Goal: Information Seeking & Learning: Learn about a topic

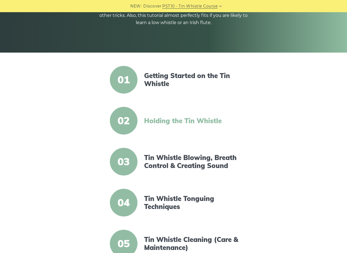
scroll to position [83, 0]
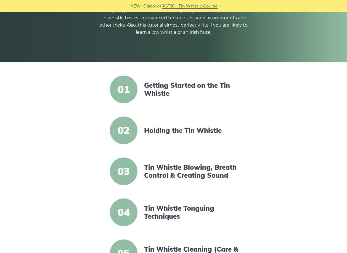
click at [130, 126] on span "02" at bounding box center [124, 130] width 28 height 28
click at [127, 130] on span "02" at bounding box center [124, 130] width 28 height 28
click at [159, 130] on link "Holding the Tin Whistle" at bounding box center [191, 130] width 95 height 8
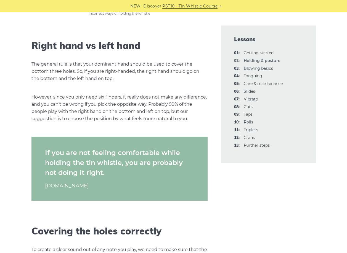
scroll to position [525, 0]
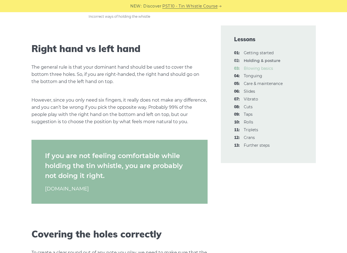
click at [260, 68] on link "03: Blowing basics" at bounding box center [258, 68] width 29 height 5
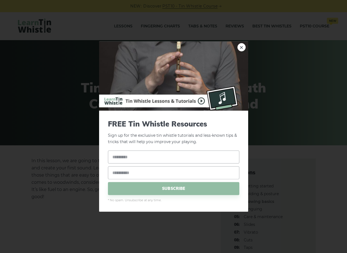
click at [308, 80] on div "× FREE Tin Whistle Resources Sign up for the exclusive tin whistle tutorials an…" at bounding box center [173, 126] width 347 height 253
click at [241, 48] on link "×" at bounding box center [242, 47] width 8 height 8
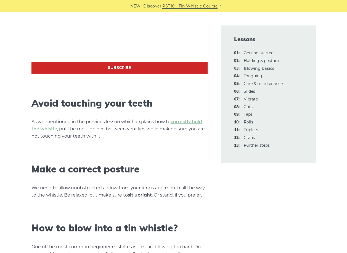
scroll to position [276, 0]
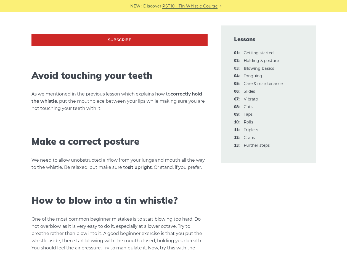
click at [188, 95] on link "correctly hold the whistle" at bounding box center [117, 97] width 171 height 12
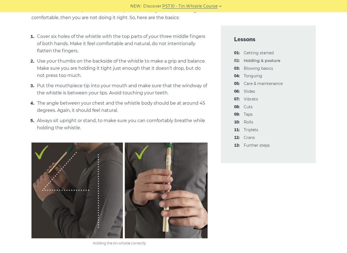
scroll to position [221, 0]
